Goal: Task Accomplishment & Management: Manage account settings

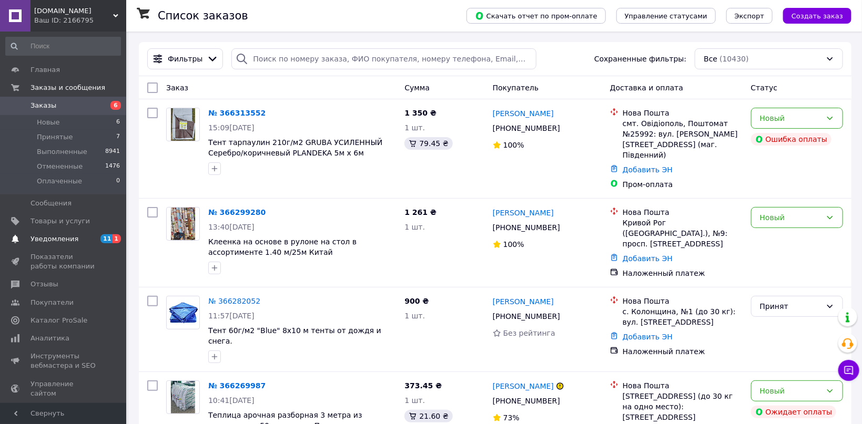
click at [49, 240] on span "Уведомления" at bounding box center [55, 239] width 48 height 9
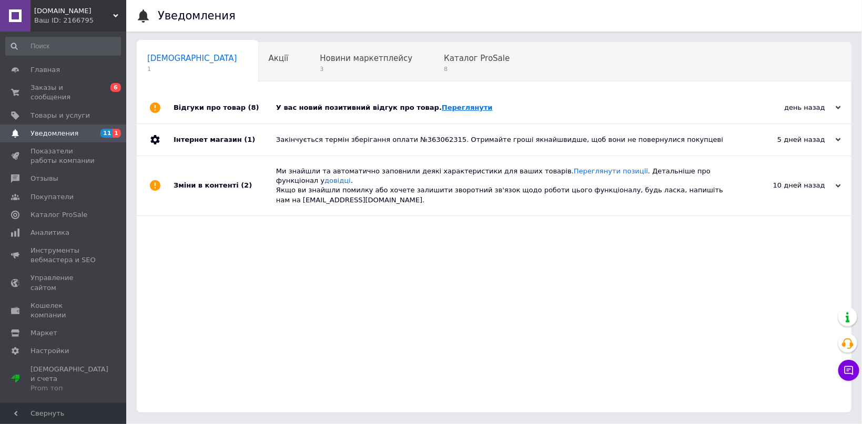
click at [448, 108] on link "Переглянути" at bounding box center [467, 108] width 51 height 8
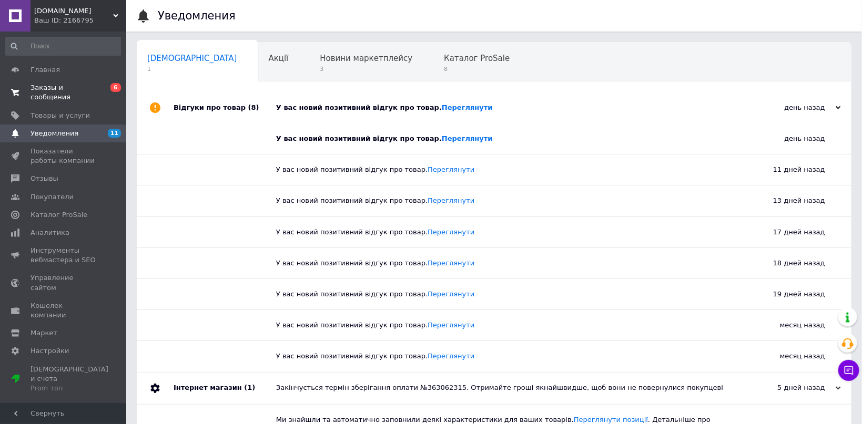
click at [39, 87] on span "Заказы и сообщения" at bounding box center [64, 92] width 67 height 19
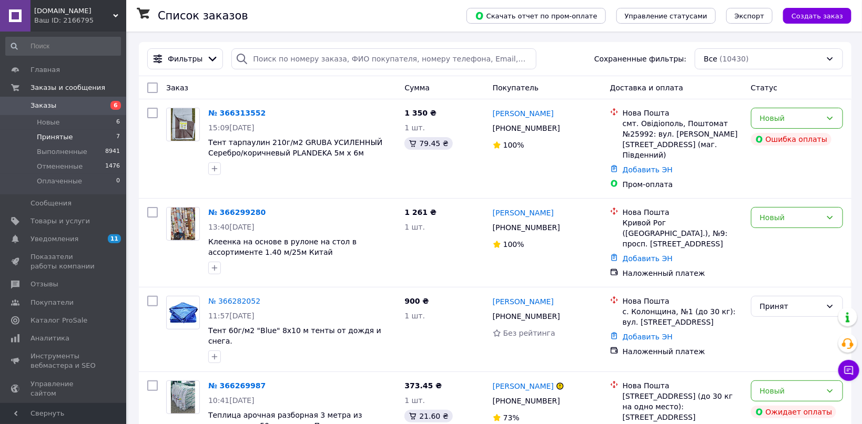
click at [50, 137] on span "Принятые" at bounding box center [55, 137] width 36 height 9
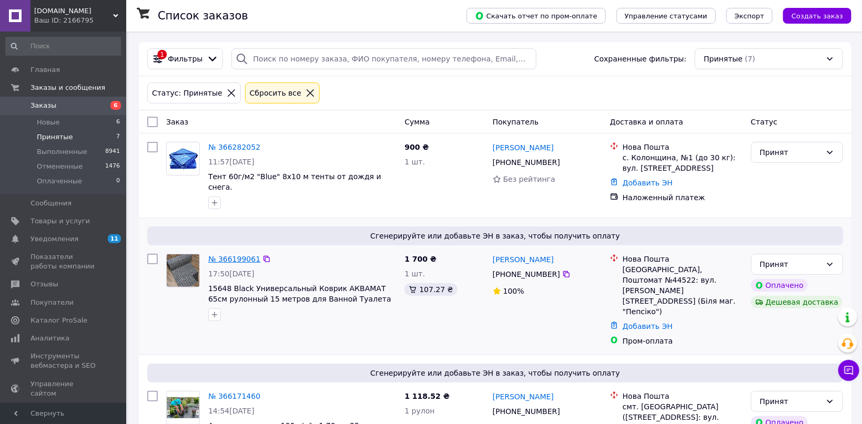
click at [236, 255] on link "№ 366199061" at bounding box center [234, 259] width 52 height 8
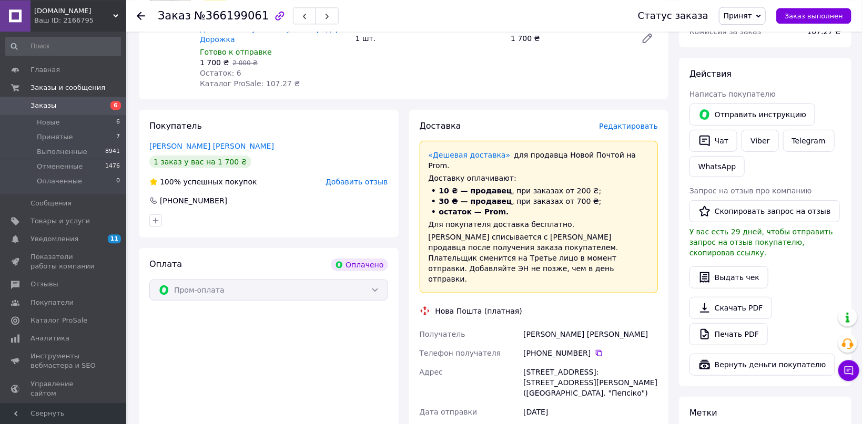
scroll to position [141, 0]
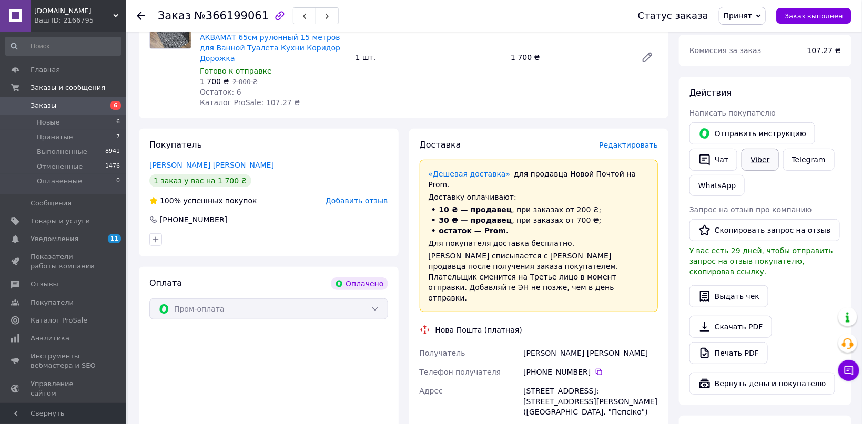
click at [766, 161] on link "Viber" at bounding box center [760, 160] width 37 height 22
click at [141, 17] on icon at bounding box center [141, 16] width 8 height 8
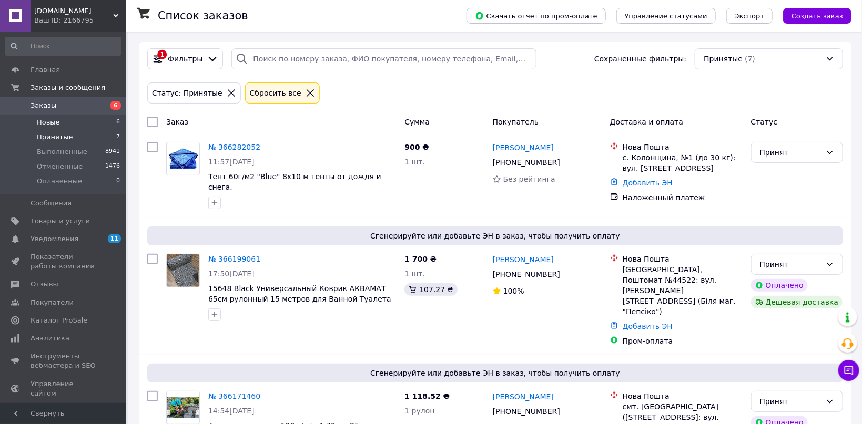
click at [53, 123] on span "Новые" at bounding box center [48, 122] width 23 height 9
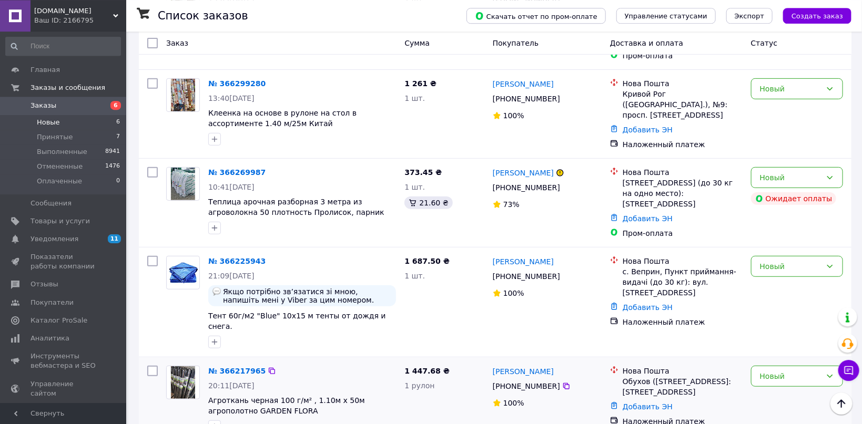
scroll to position [139, 0]
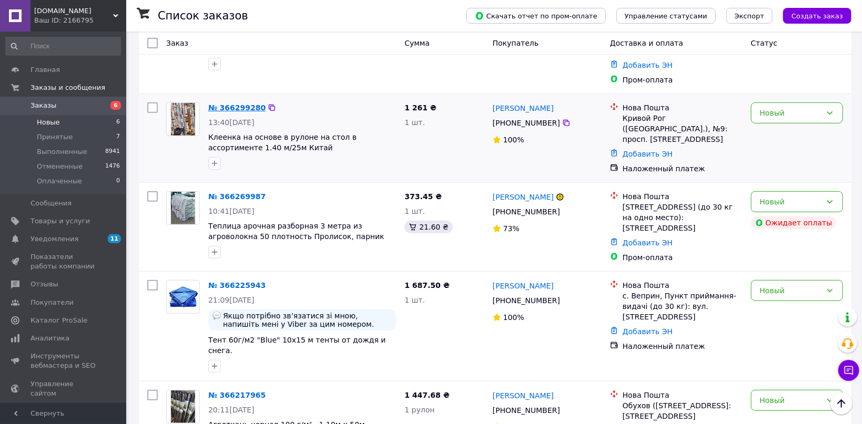
click at [224, 104] on link "№ 366299280" at bounding box center [236, 108] width 57 height 8
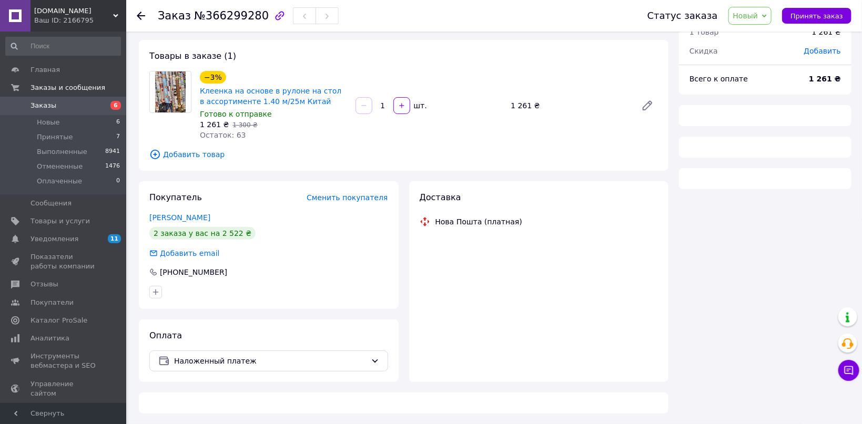
scroll to position [46, 0]
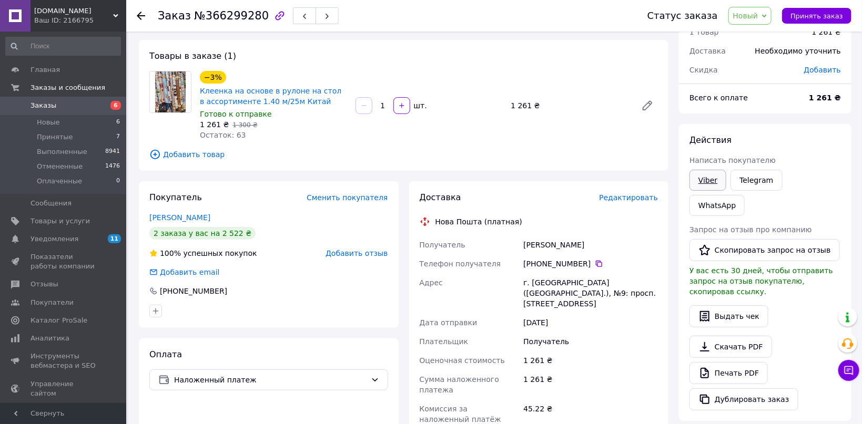
click at [703, 180] on link "Viber" at bounding box center [708, 180] width 37 height 21
click at [140, 12] on icon at bounding box center [141, 16] width 8 height 8
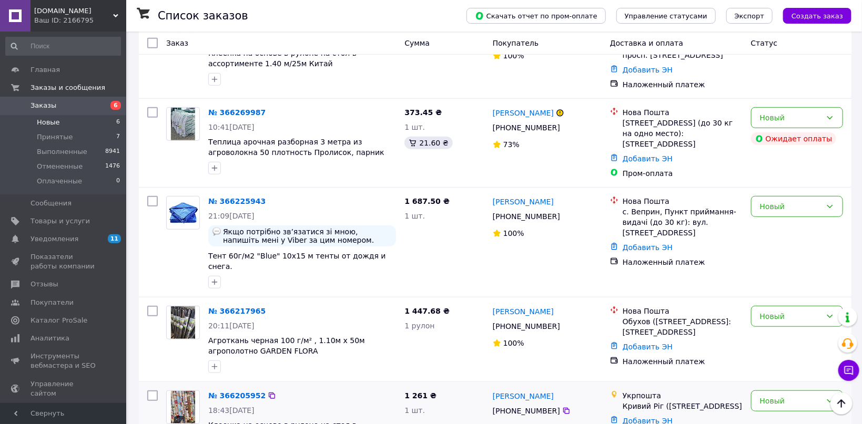
scroll to position [250, 0]
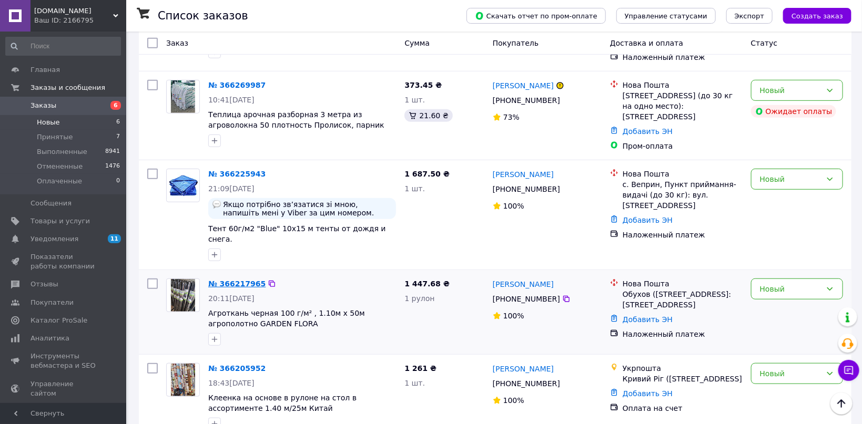
click at [235, 280] on link "№ 366217965" at bounding box center [236, 284] width 57 height 8
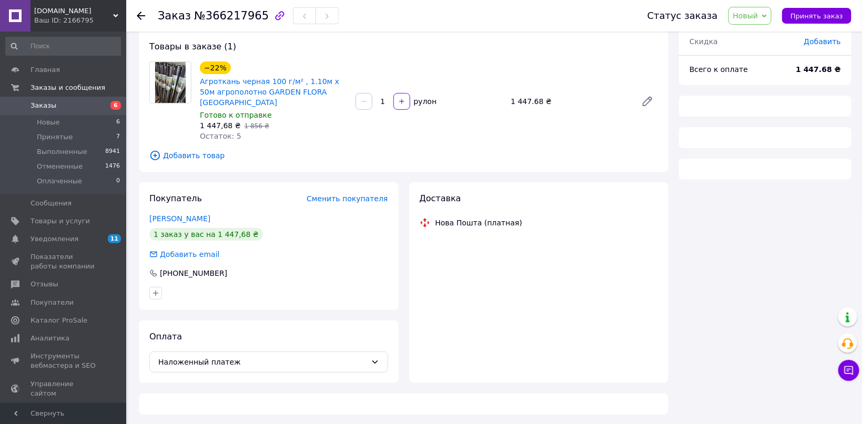
scroll to position [46, 0]
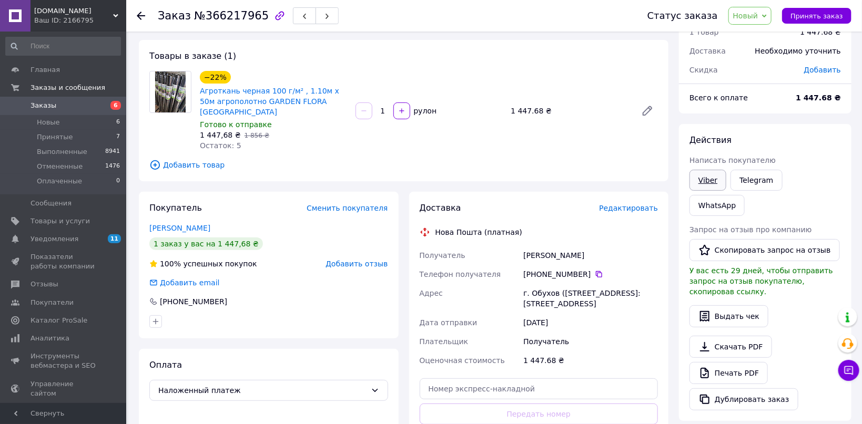
click at [708, 177] on link "Viber" at bounding box center [708, 180] width 37 height 21
drag, startPoint x: 760, startPoint y: 17, endPoint x: 762, endPoint y: 24, distance: 7.2
click at [761, 21] on span "Новый" at bounding box center [750, 16] width 44 height 18
click at [763, 42] on li "Принят" at bounding box center [757, 37] width 56 height 16
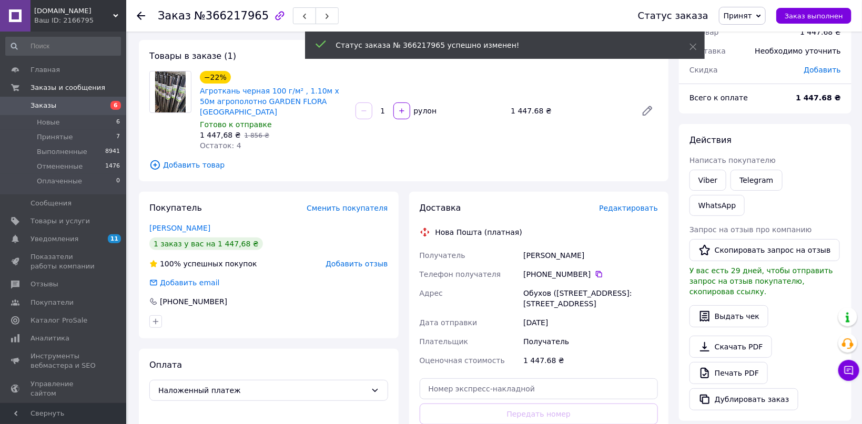
click at [143, 16] on use at bounding box center [141, 16] width 8 height 8
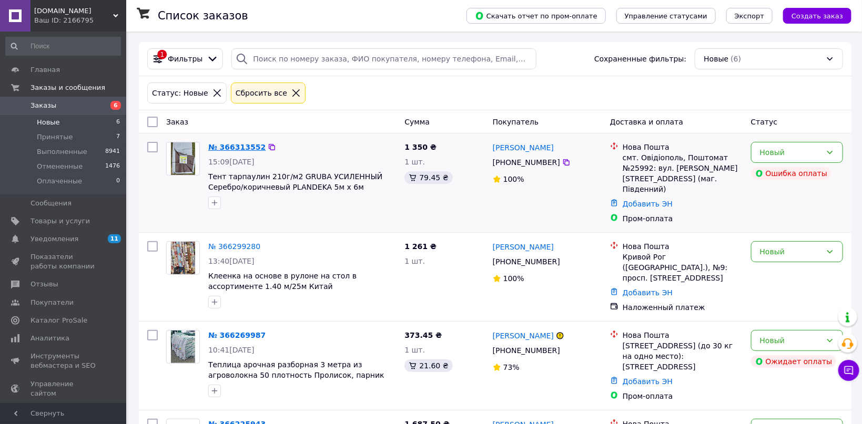
click at [229, 149] on link "№ 366313552" at bounding box center [236, 147] width 57 height 8
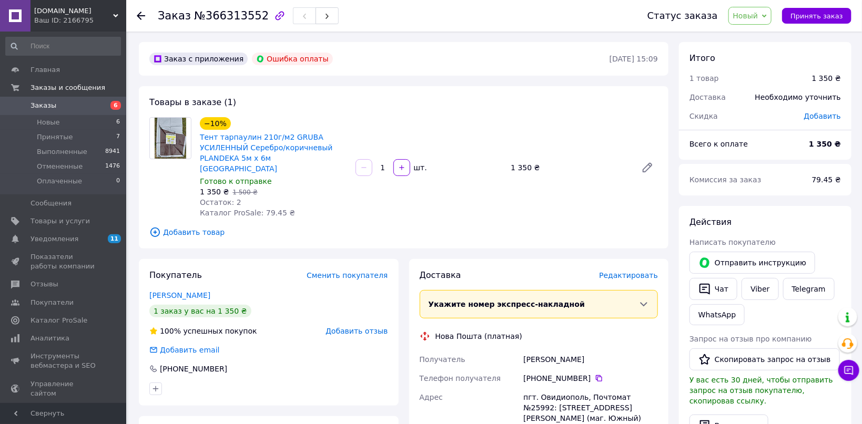
click at [139, 16] on use at bounding box center [141, 16] width 8 height 8
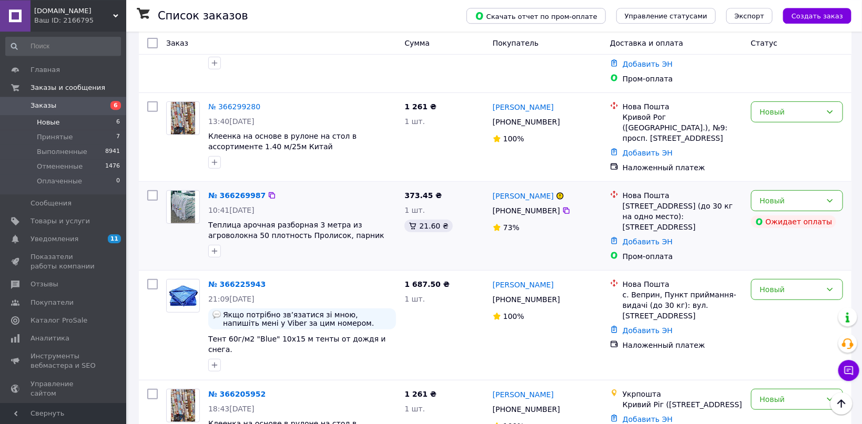
scroll to position [166, 0]
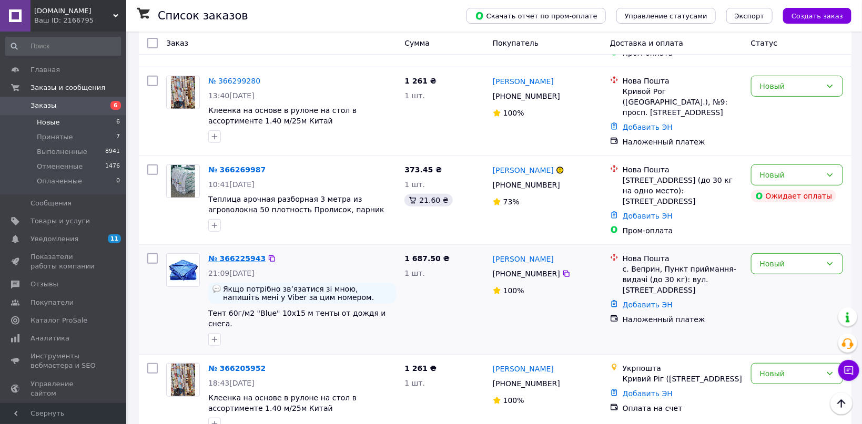
click at [234, 255] on link "№ 366225943" at bounding box center [236, 259] width 57 height 8
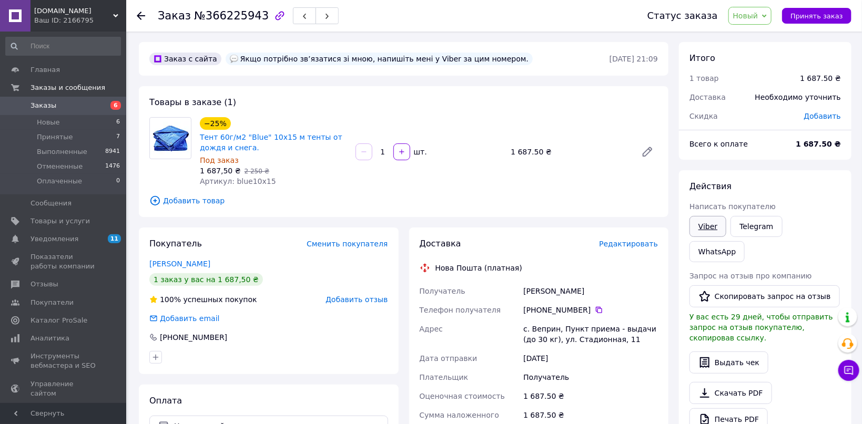
click at [715, 227] on link "Viber" at bounding box center [708, 226] width 37 height 21
click at [140, 16] on use at bounding box center [141, 16] width 8 height 8
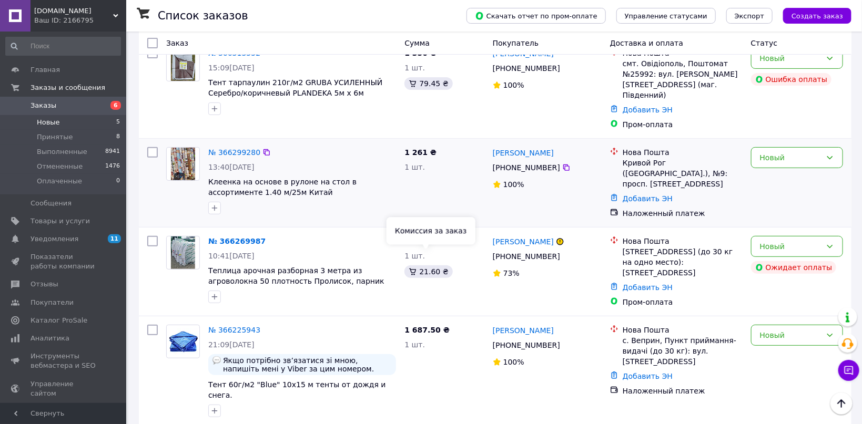
scroll to position [112, 0]
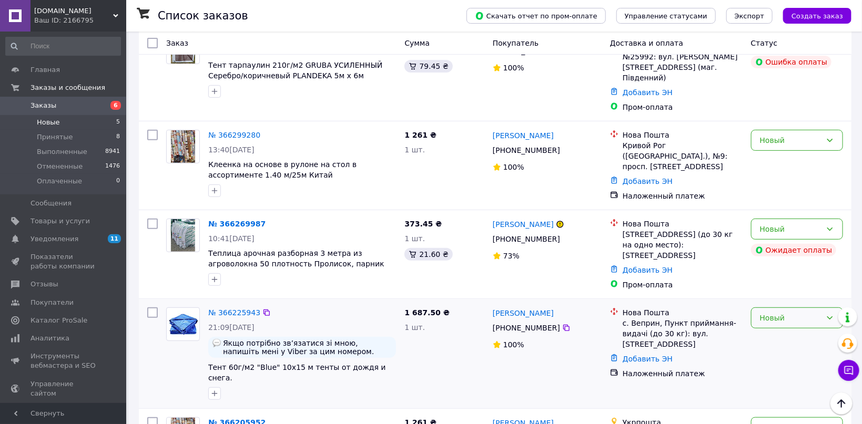
click at [789, 312] on div "Новый" at bounding box center [791, 318] width 62 height 12
click at [775, 327] on li "Принят" at bounding box center [797, 326] width 91 height 19
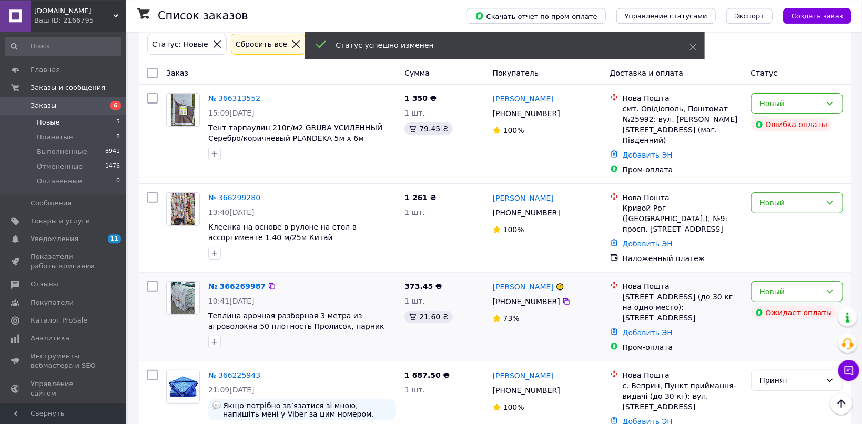
scroll to position [0, 0]
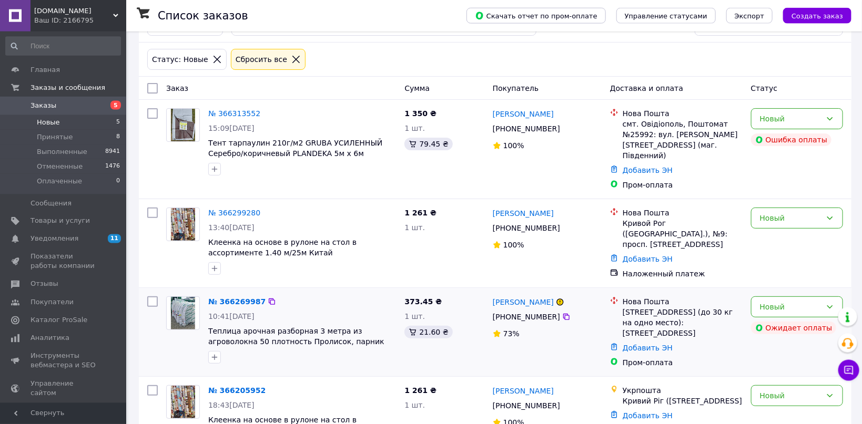
scroll to position [66, 0]
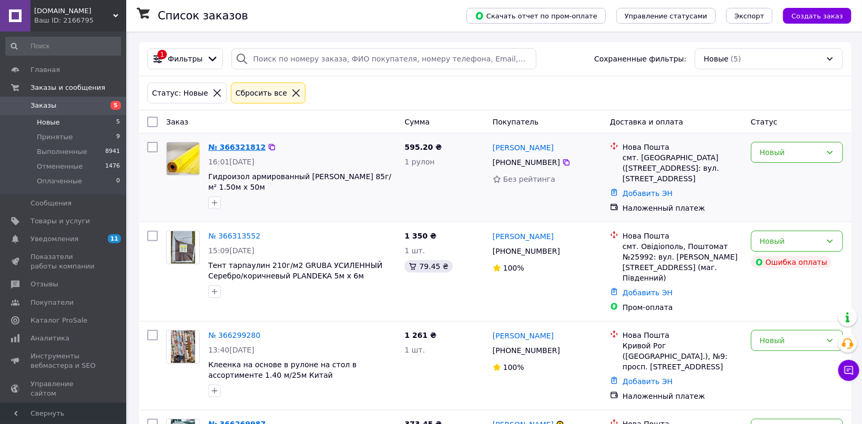
click at [237, 143] on link "№ 366321812" at bounding box center [236, 147] width 57 height 8
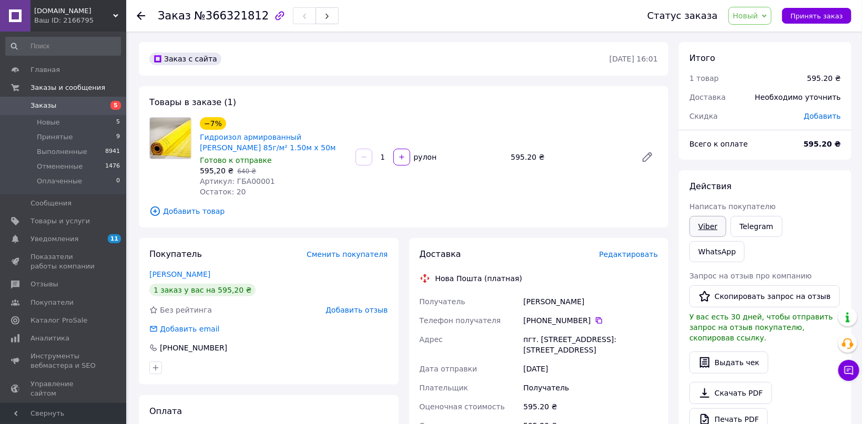
click at [705, 221] on link "Viber" at bounding box center [708, 226] width 37 height 21
click at [757, 18] on span "Новый" at bounding box center [745, 16] width 25 height 8
click at [761, 34] on li "Принят" at bounding box center [757, 37] width 56 height 16
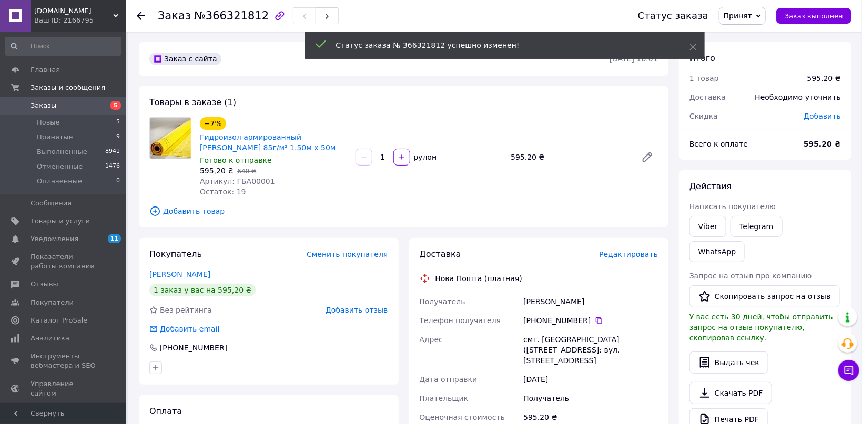
click at [143, 15] on use at bounding box center [141, 16] width 8 height 8
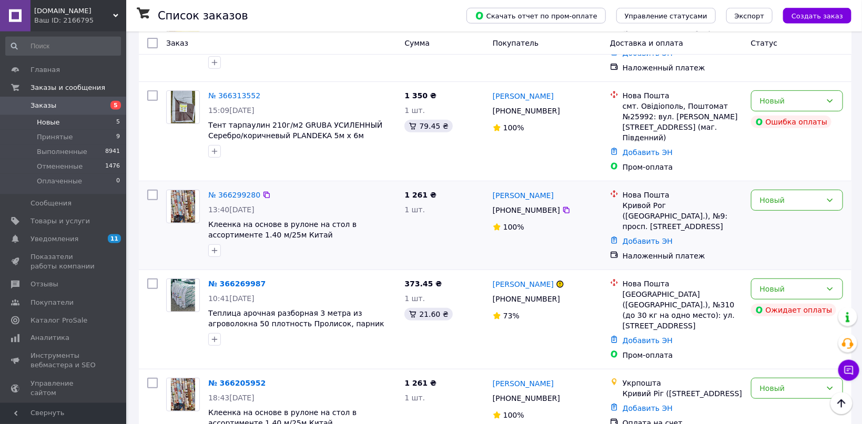
scroll to position [151, 0]
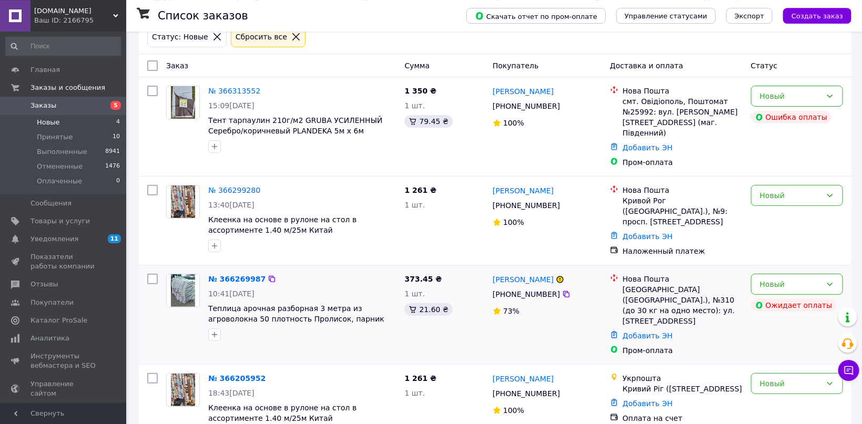
scroll to position [66, 0]
